Goal: Find specific page/section: Find specific page/section

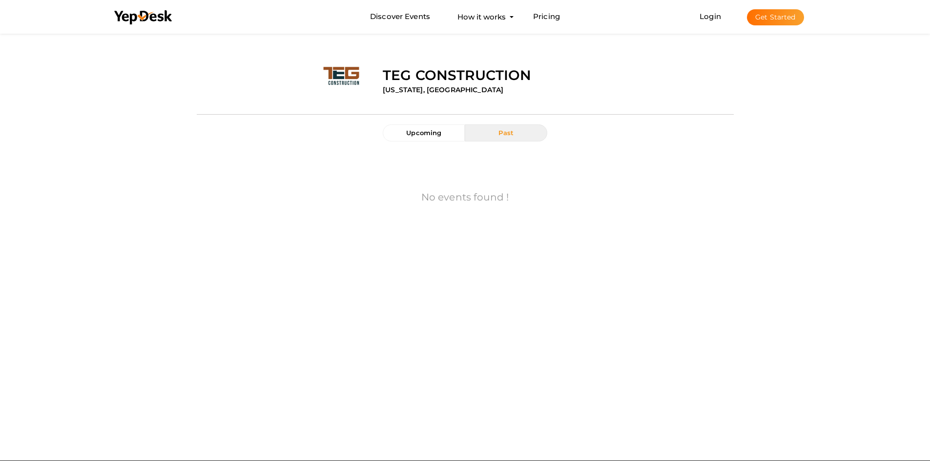
click at [397, 87] on label "[US_STATE], [GEOGRAPHIC_DATA]" at bounding box center [443, 90] width 121 height 10
click at [435, 133] on span "Upcoming" at bounding box center [423, 133] width 35 height 8
click at [494, 145] on div "Upcoming Past" at bounding box center [464, 137] width 179 height 27
